Goal: Find contact information: Find contact information

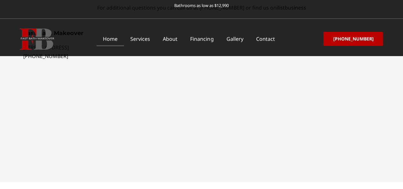
scroll to position [1841, 0]
click at [176, 40] on link "About" at bounding box center [169, 39] width 27 height 15
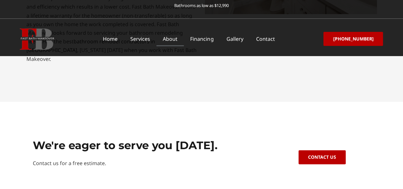
scroll to position [412, 0]
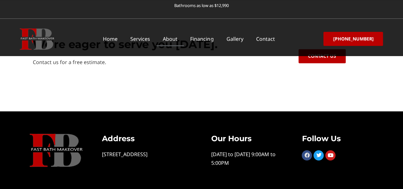
click at [305, 152] on icon at bounding box center [306, 154] width 5 height 5
click at [317, 152] on icon at bounding box center [318, 154] width 5 height 5
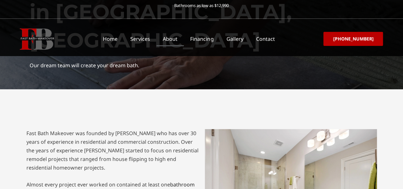
scroll to position [0, 0]
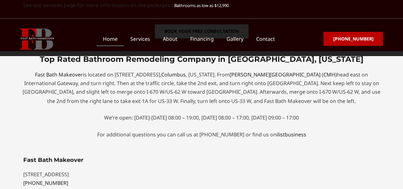
scroll to position [1722, 0]
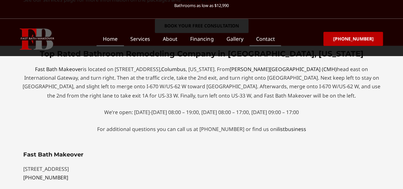
click at [268, 39] on link "Contact" at bounding box center [265, 39] width 32 height 15
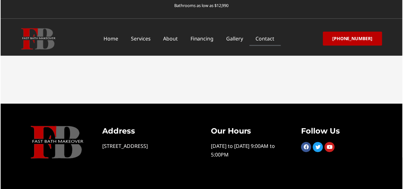
scroll to position [219, 0]
